Goal: Navigation & Orientation: Go to known website

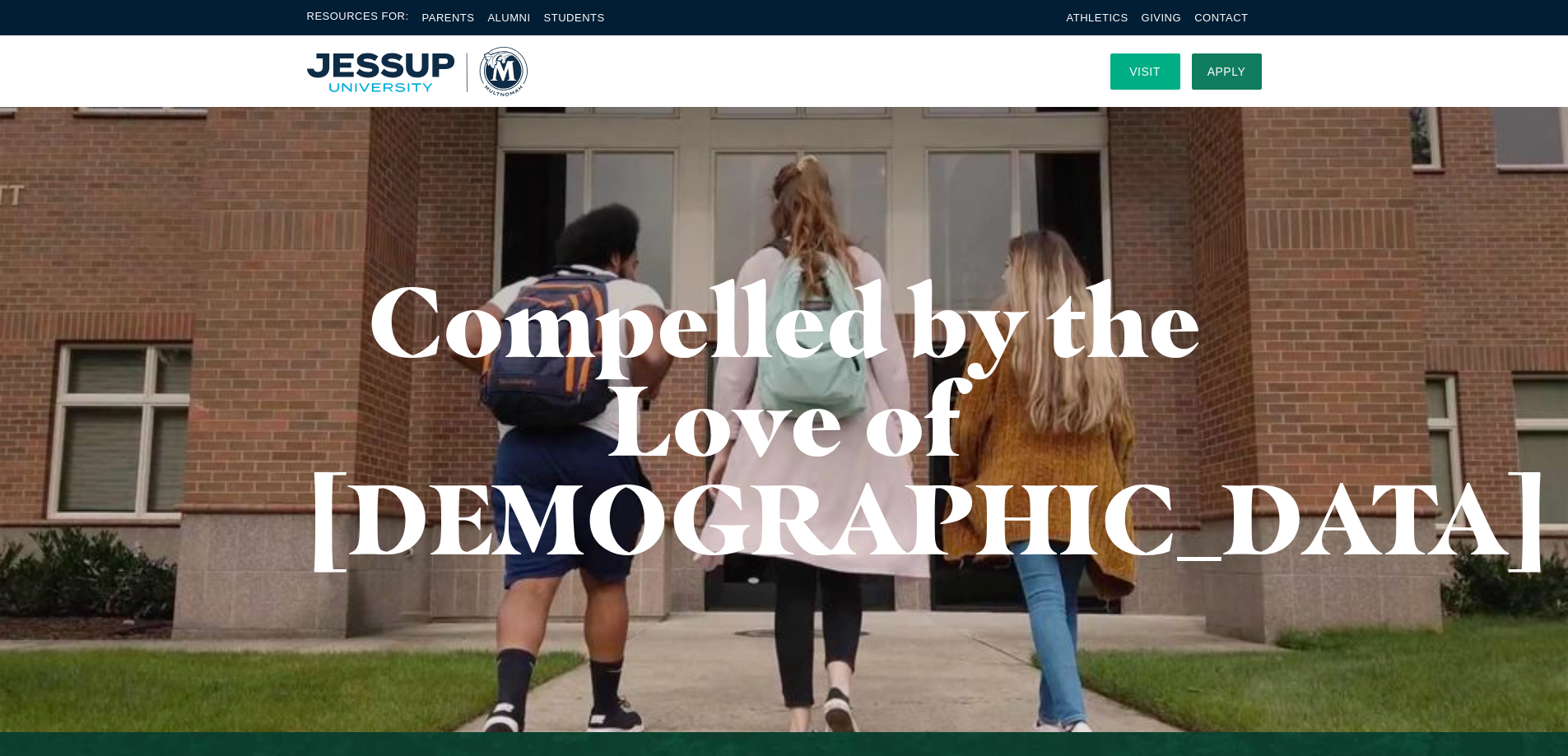
click at [1144, 67] on link "Visit" at bounding box center [1145, 71] width 69 height 36
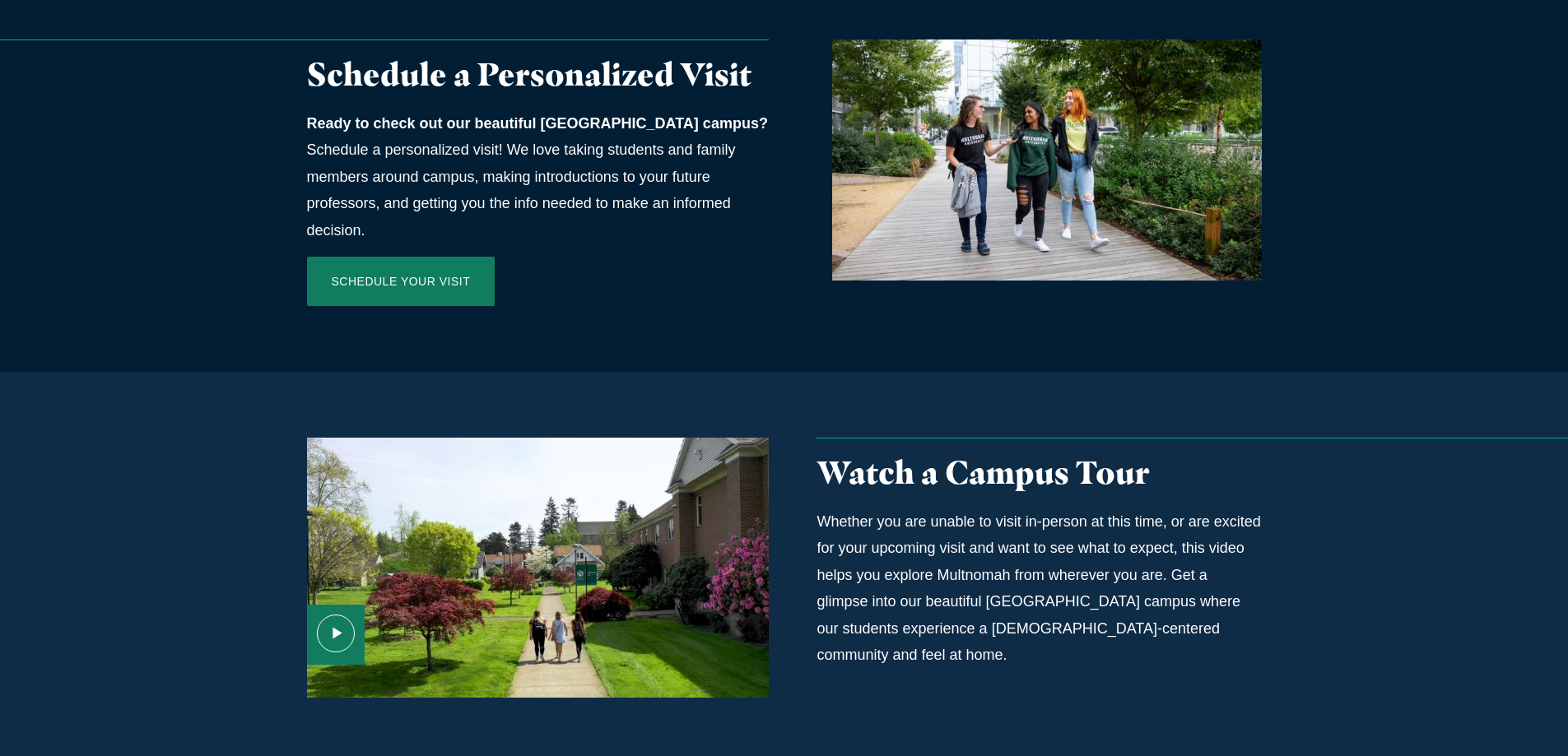
scroll to position [740, 0]
click at [344, 614] on icon "Media Content" at bounding box center [335, 633] width 38 height 38
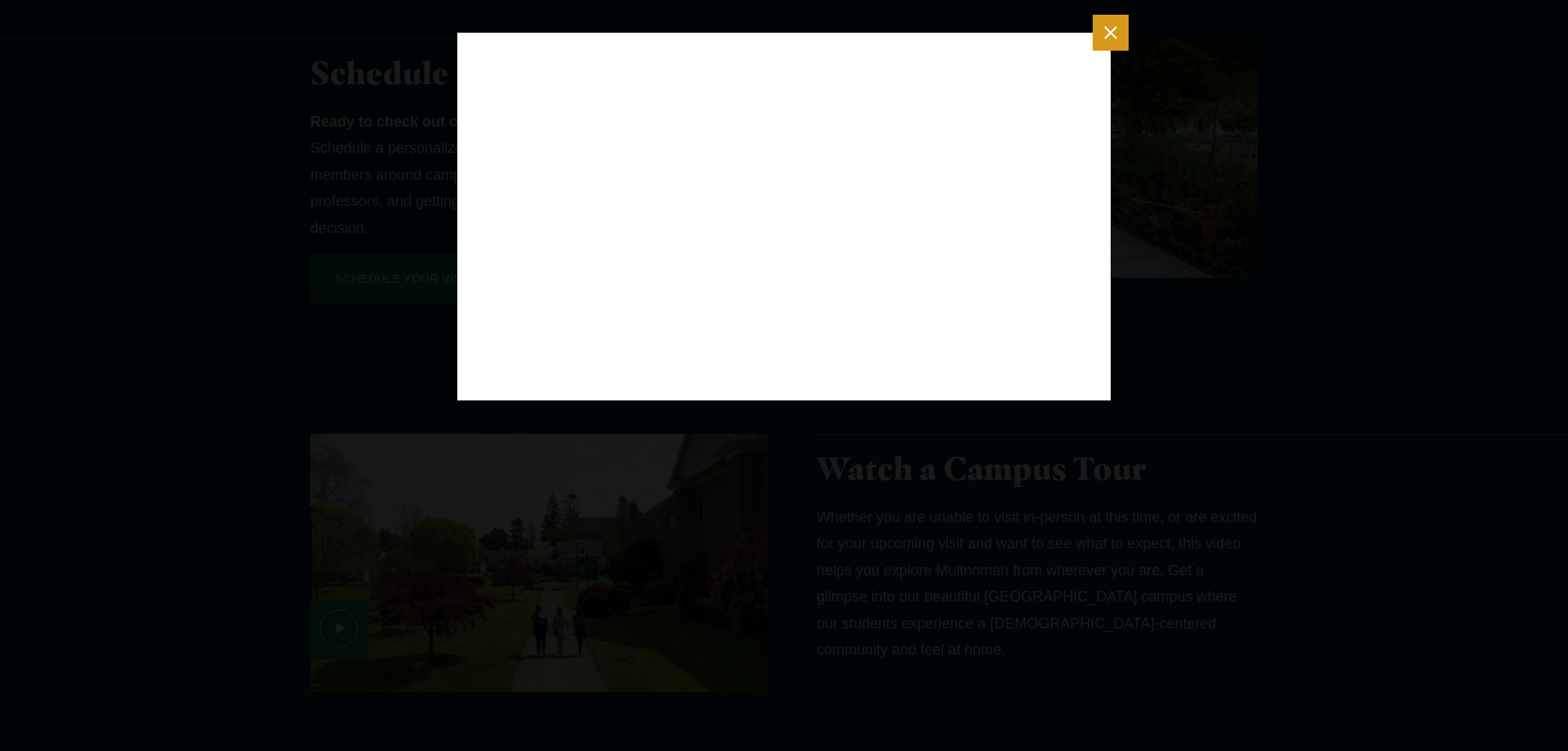
click at [1116, 42] on icon "Close modal" at bounding box center [1110, 32] width 21 height 21
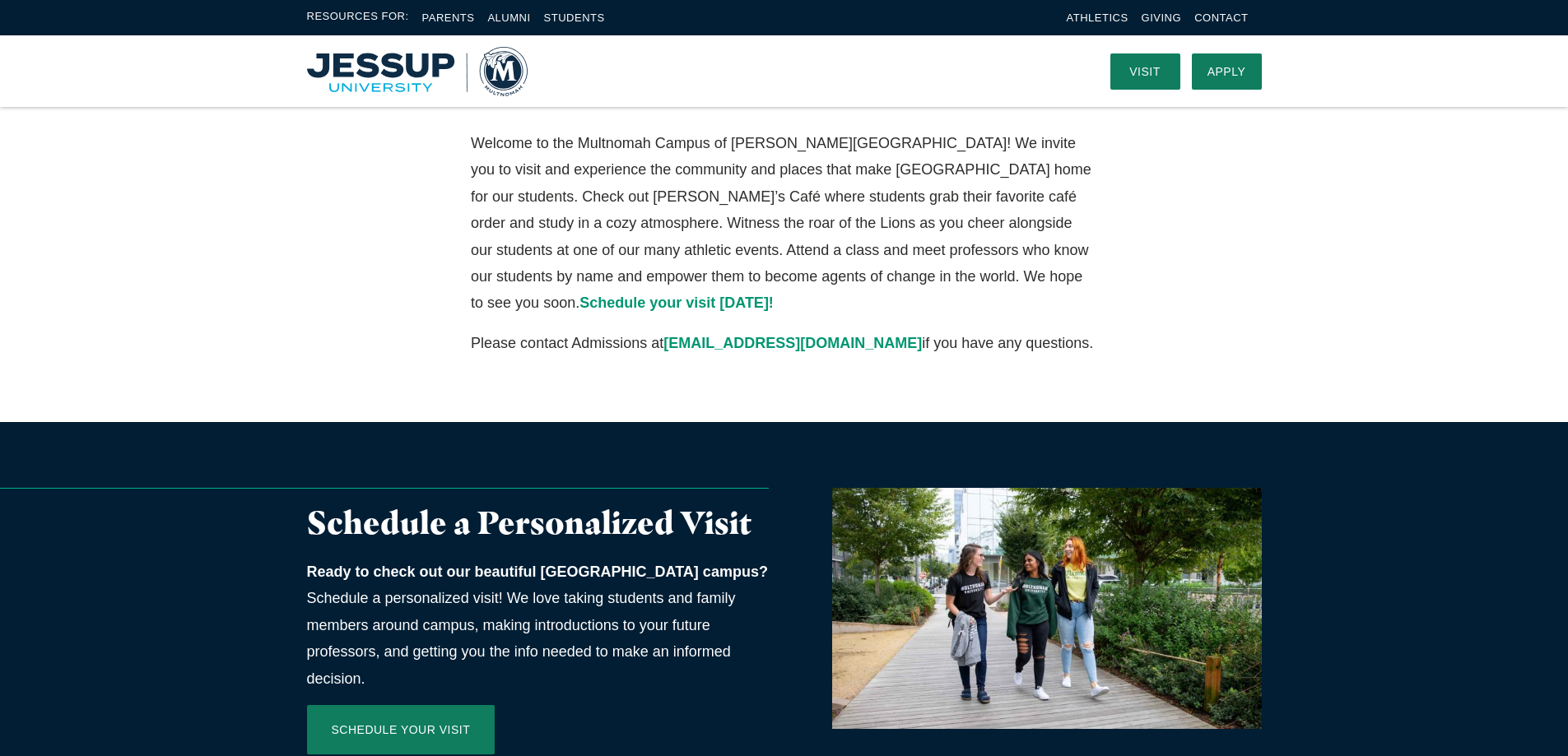
scroll to position [274, 0]
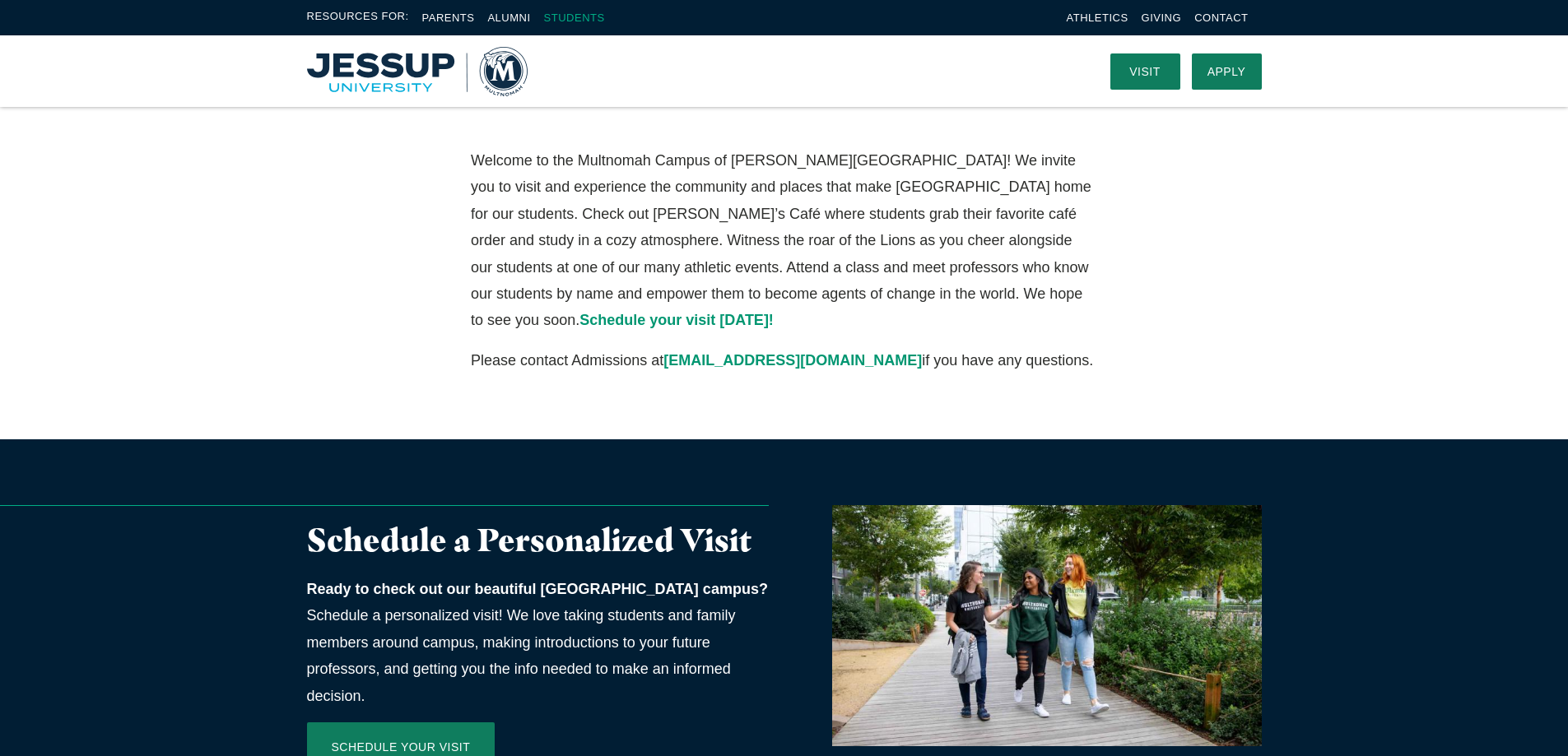
click at [571, 18] on link "Students" at bounding box center [574, 18] width 61 height 12
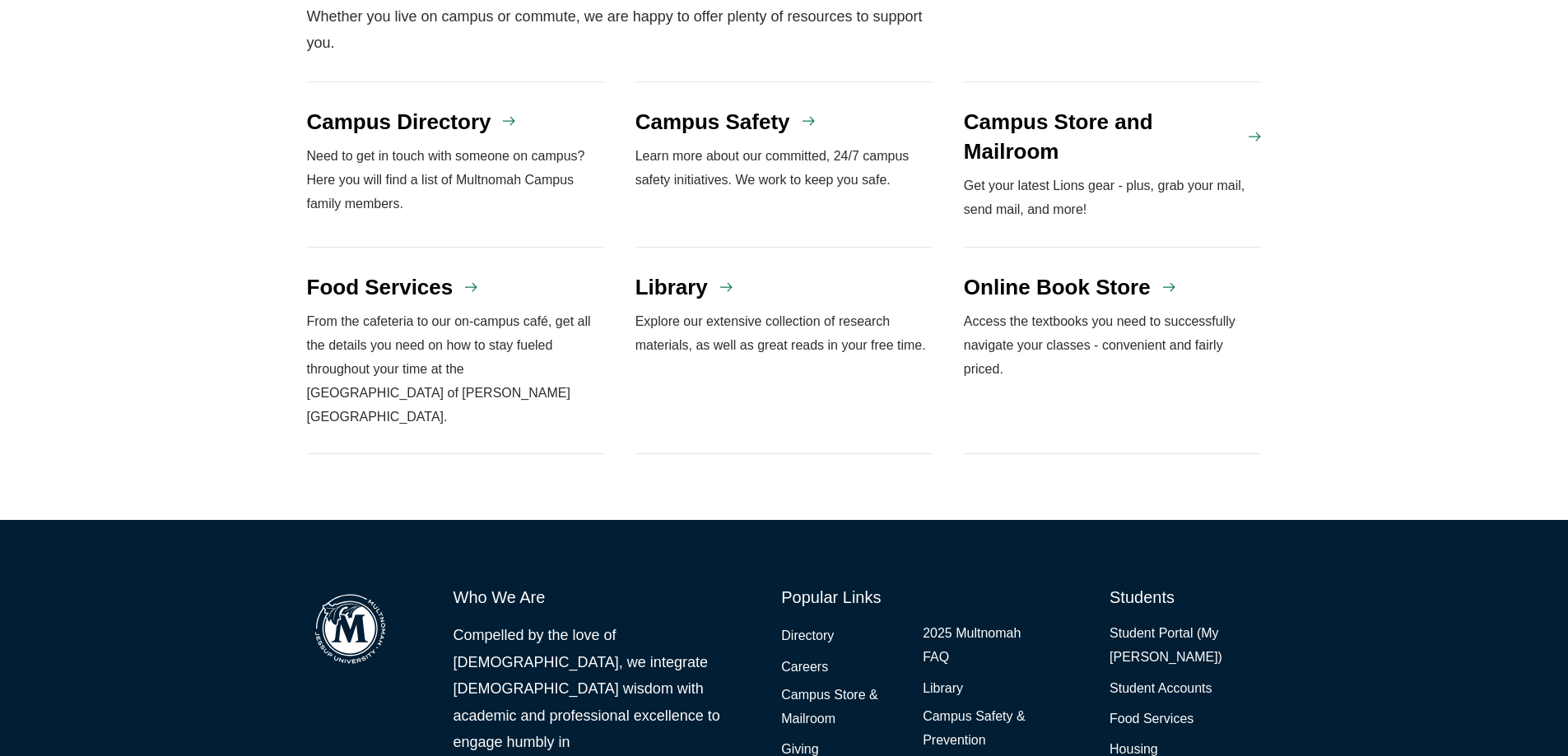
scroll to position [1461, 0]
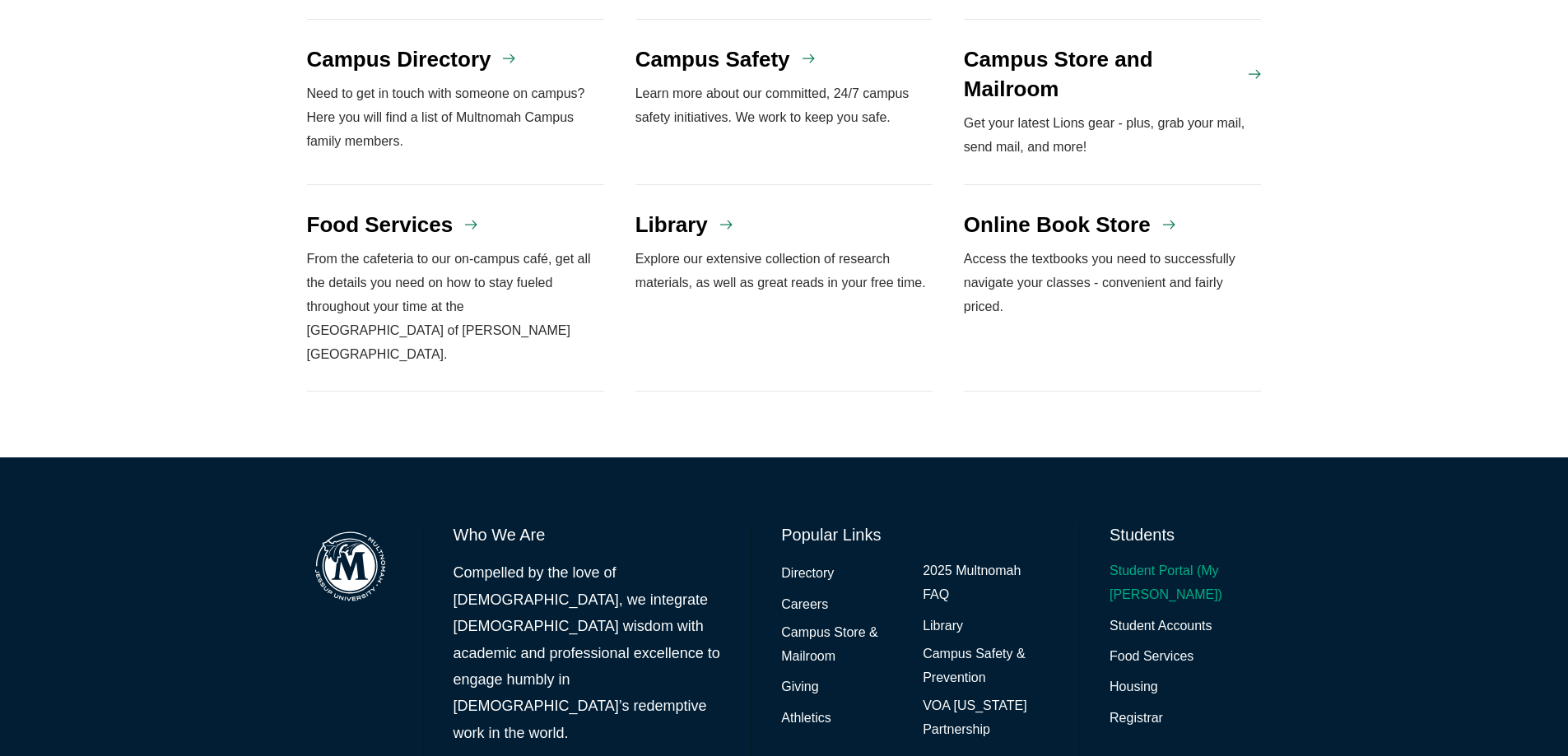
click at [1141, 560] on link "Student Portal (My [PERSON_NAME])" at bounding box center [1185, 583] width 152 height 48
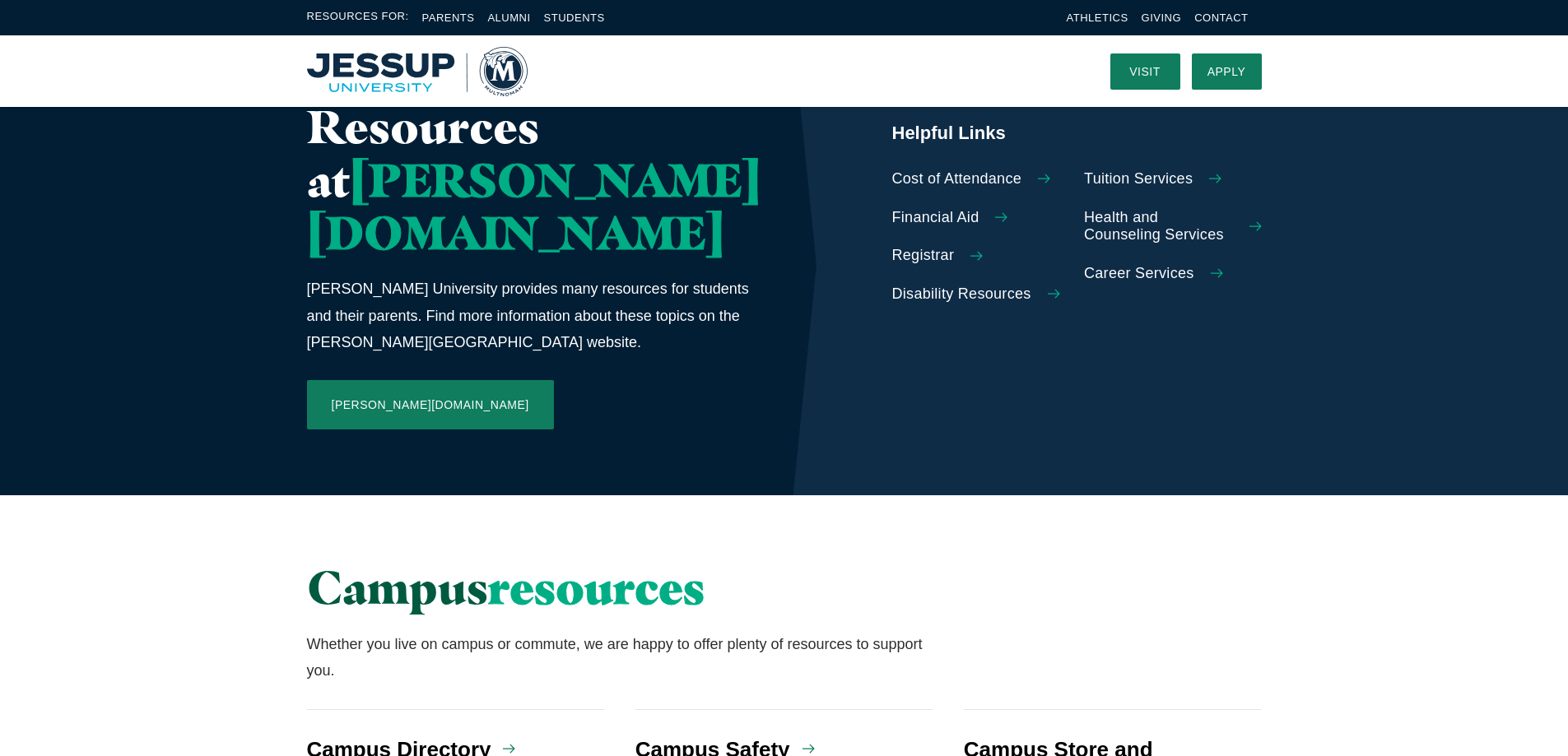
scroll to position [557, 0]
